Goal: Task Accomplishment & Management: Manage account settings

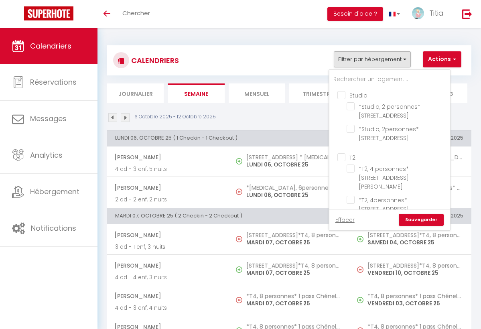
checkbox input "false"
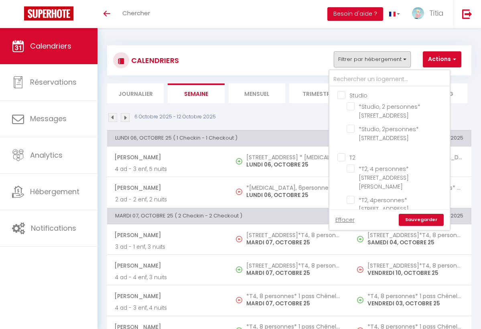
checkbox input "false"
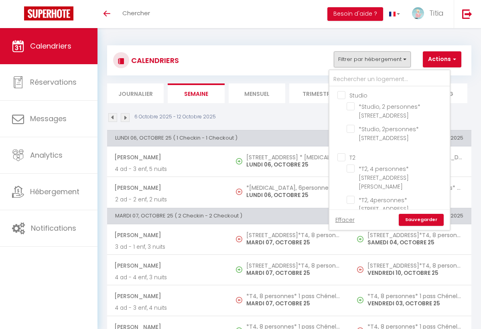
checkbox input "false"
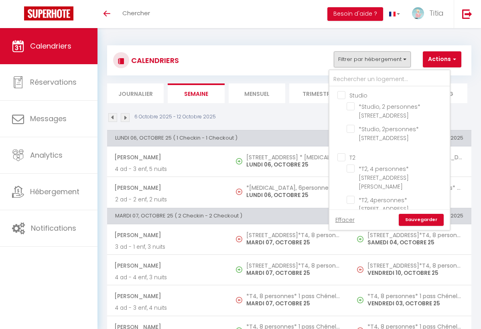
checkbox input "false"
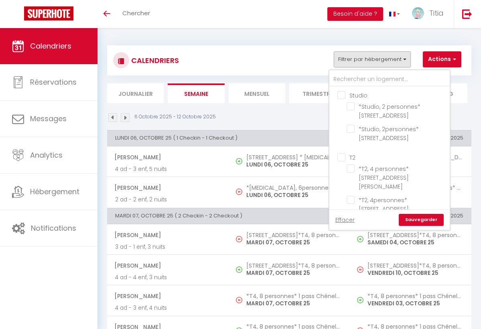
checkbox input "false"
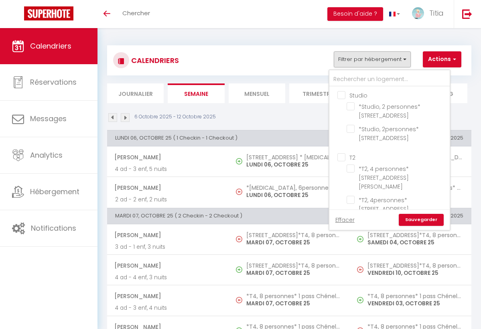
checkbox input "false"
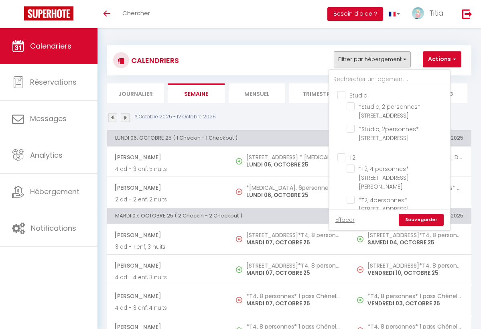
checkbox input "false"
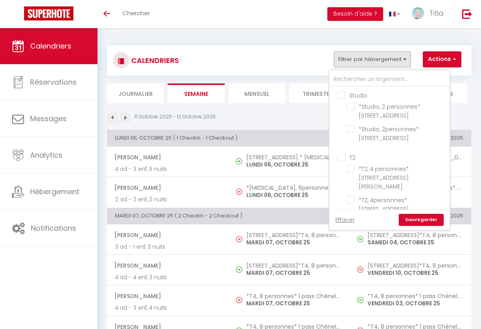
checkbox input "false"
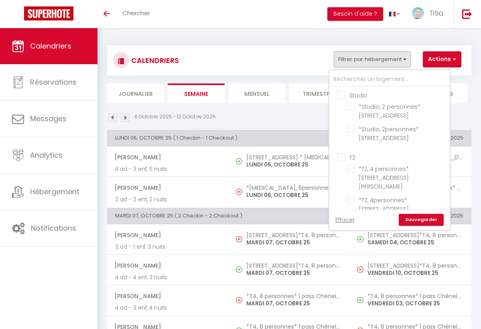
checkbox input "false"
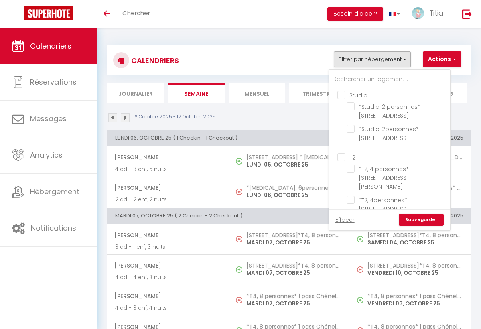
checkbox input "false"
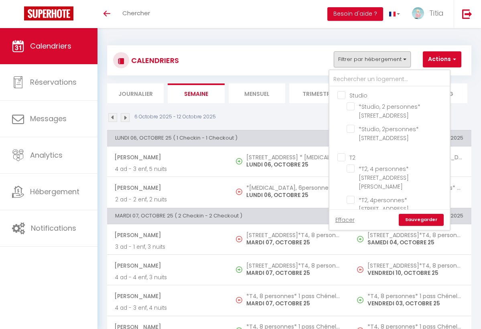
checkbox input "false"
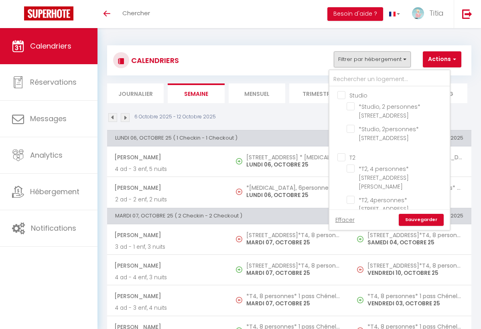
checkbox input "false"
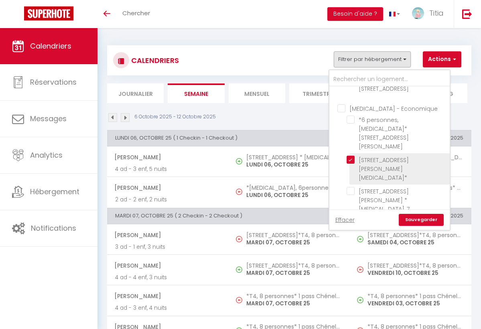
click at [350, 156] on input "[STREET_ADDRESS][PERSON_NAME][MEDICAL_DATA]*" at bounding box center [396, 160] width 100 height 8
checkbox input "false"
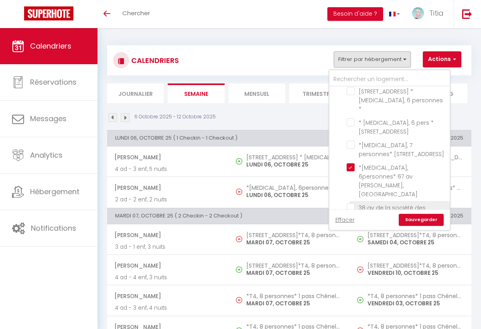
scroll to position [532, 0]
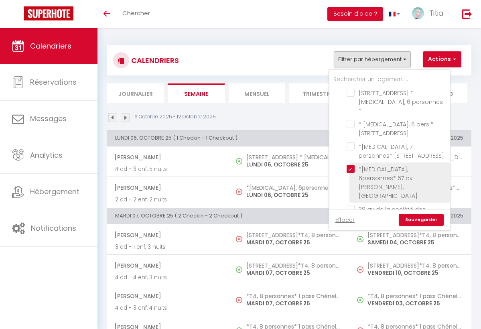
click at [351, 165] on input "*[MEDICAL_DATA], 6personnes* 67 av [PERSON_NAME], [GEOGRAPHIC_DATA]" at bounding box center [396, 169] width 100 height 8
checkbox input "false"
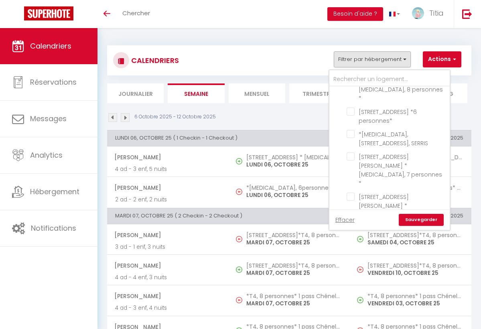
scroll to position [979, 0]
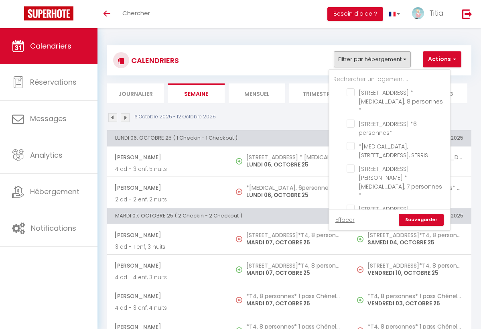
click at [351, 325] on input "[STREET_ADDRESS] * [MEDICAL_DATA], 8 personnes*" at bounding box center [396, 329] width 100 height 8
checkbox input "false"
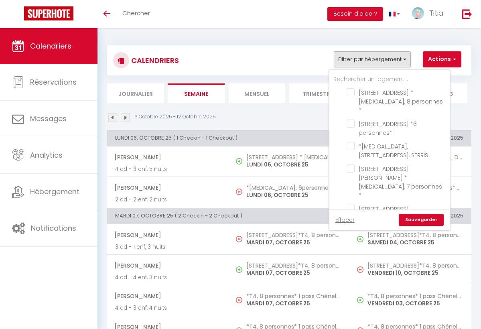
checkbox input "false"
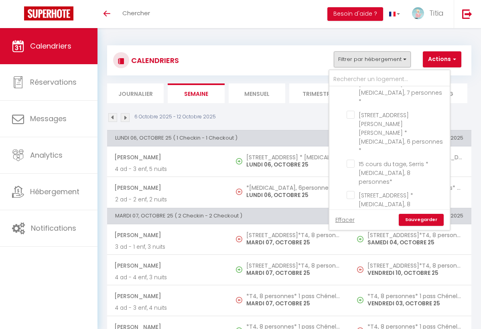
scroll to position [1112, 0]
checkbox input "false"
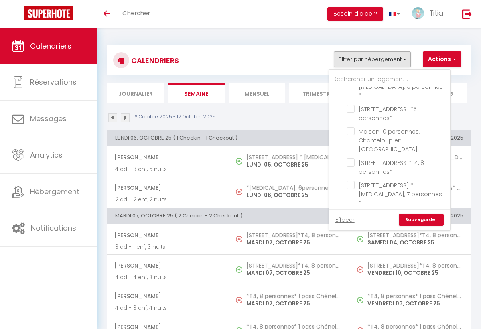
scroll to position [1369, 0]
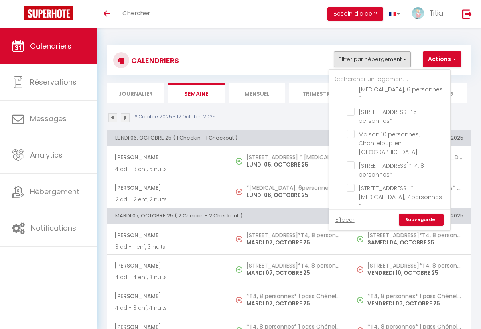
checkbox input "false"
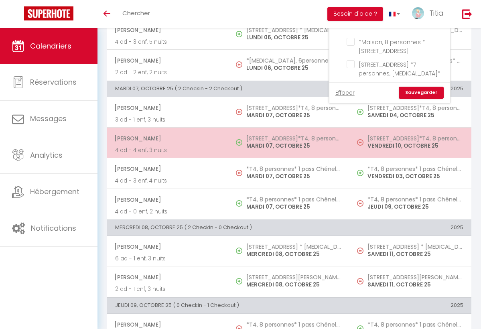
scroll to position [146, 0]
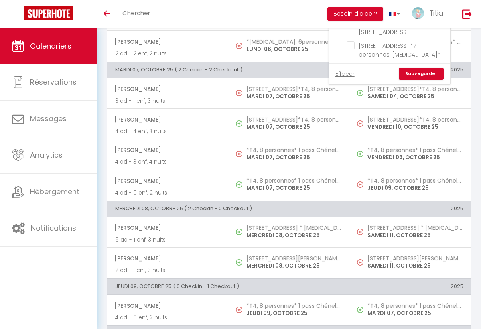
click at [415, 72] on link "Sauvegarder" at bounding box center [420, 74] width 45 height 12
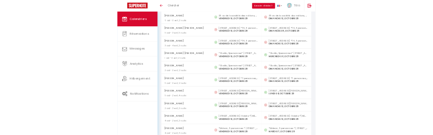
scroll to position [3454, 0]
